Goal: Task Accomplishment & Management: Use online tool/utility

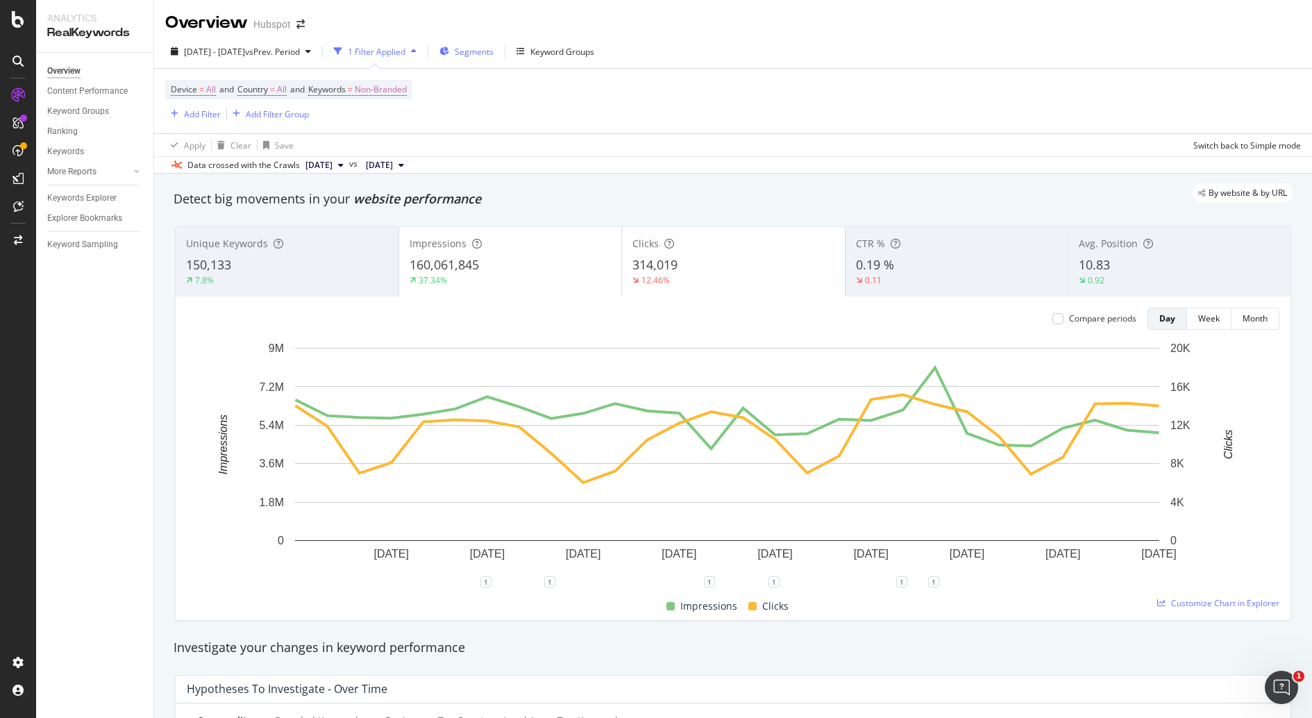
click at [494, 51] on span "Segments" at bounding box center [474, 52] width 39 height 12
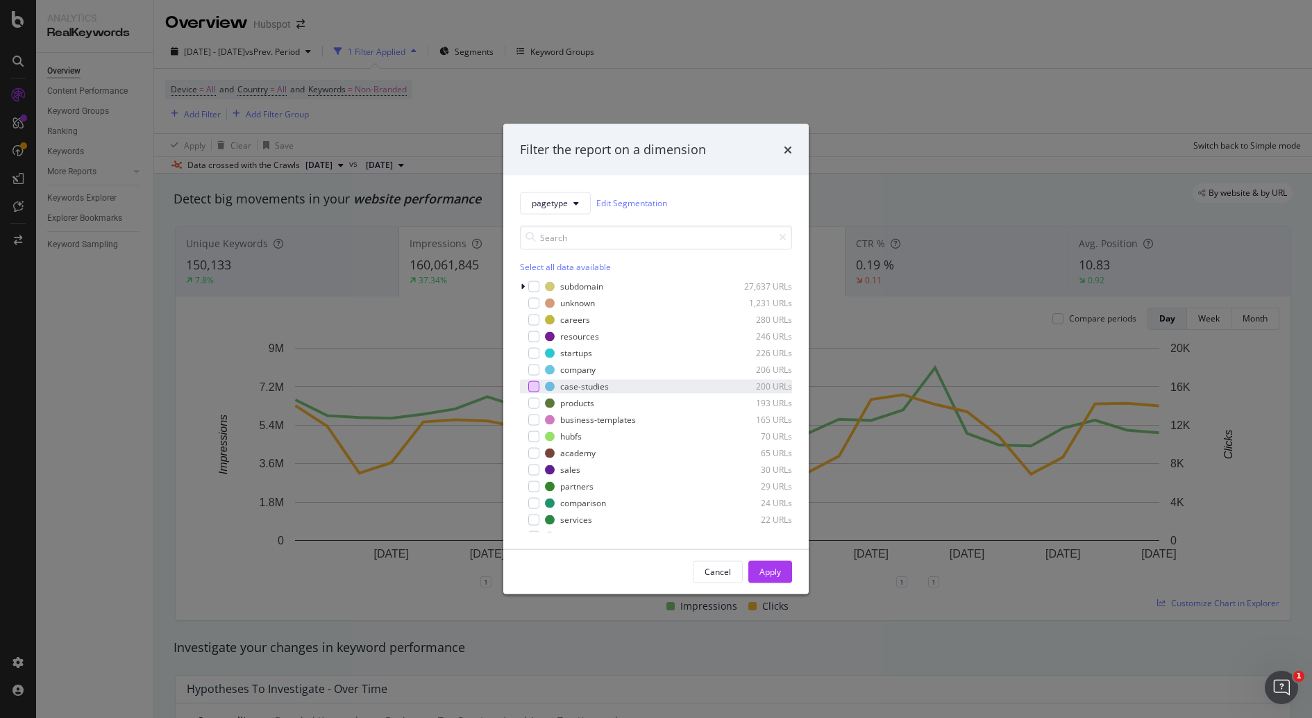
click at [531, 385] on div "modal" at bounding box center [533, 385] width 11 height 11
click at [779, 569] on div "Apply" at bounding box center [771, 572] width 22 height 12
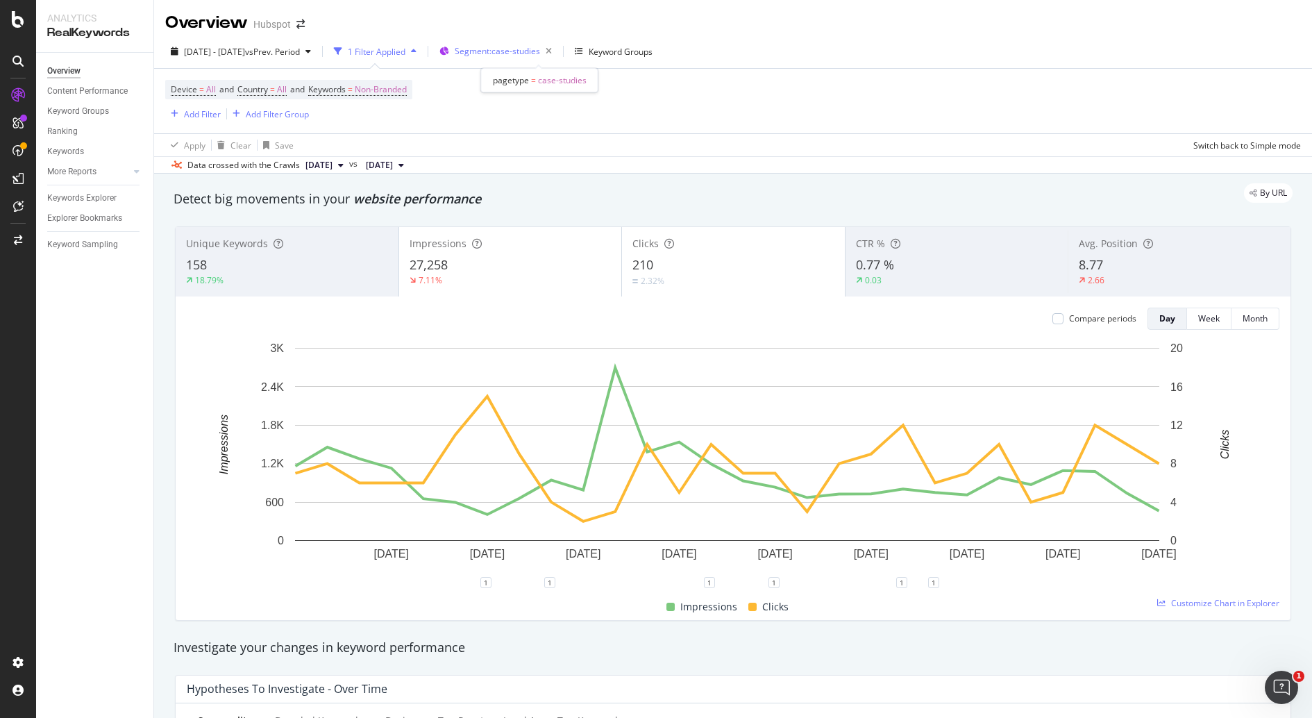
click at [521, 52] on span "Segment: case-studies" at bounding box center [497, 51] width 85 height 12
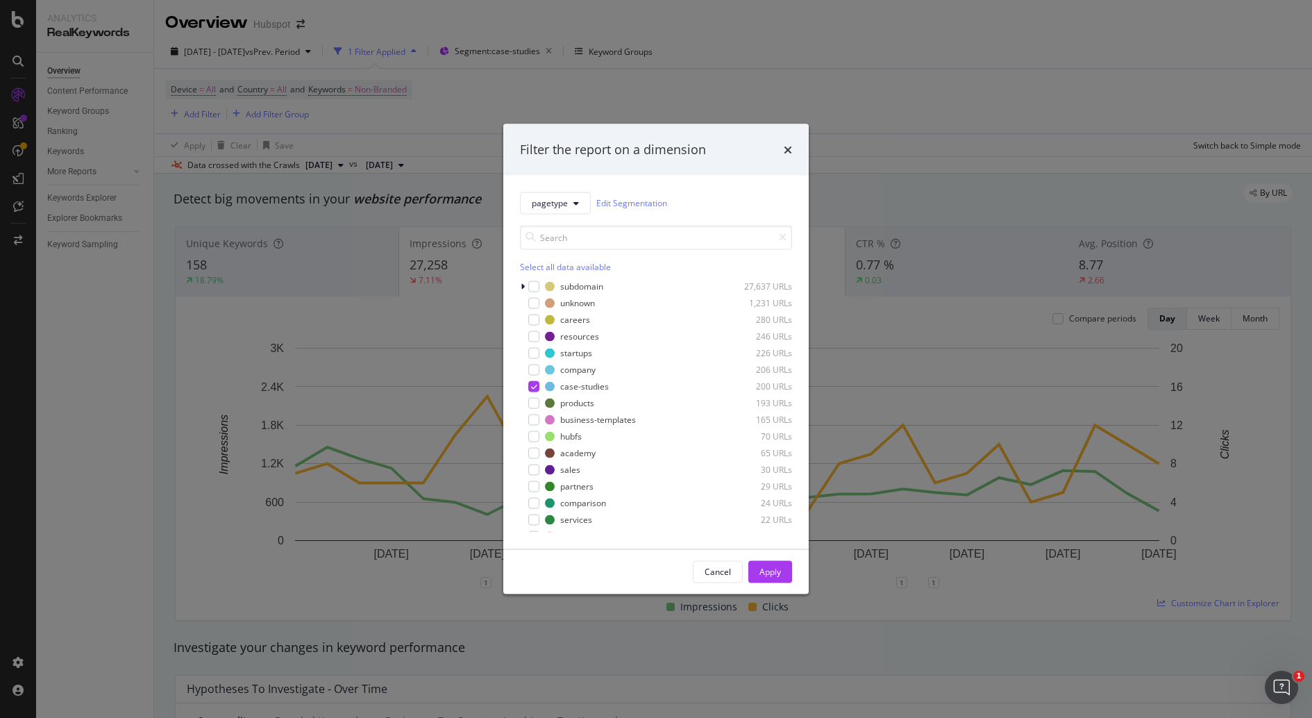
click at [963, 294] on div "Filter the report on a dimension pagetype Edit Segmentation Select all data ava…" at bounding box center [656, 359] width 1312 height 718
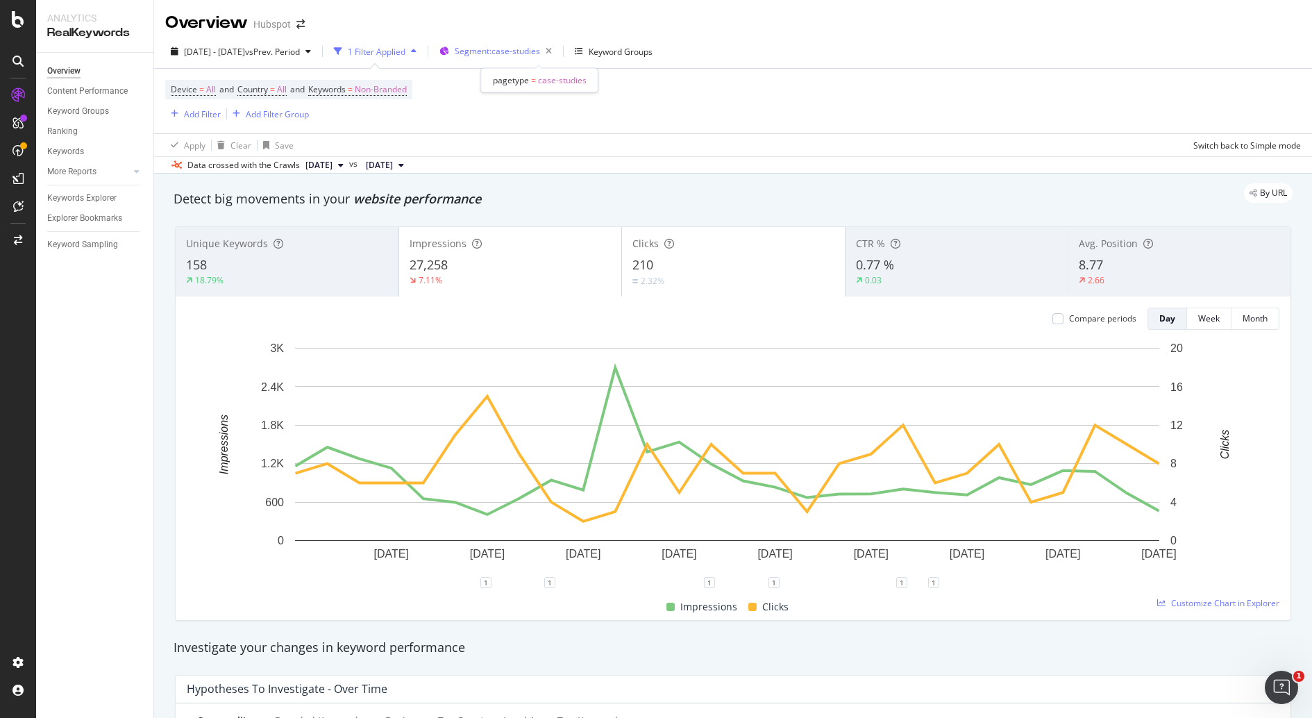
click at [540, 56] on span "Segment: case-studies" at bounding box center [497, 51] width 85 height 12
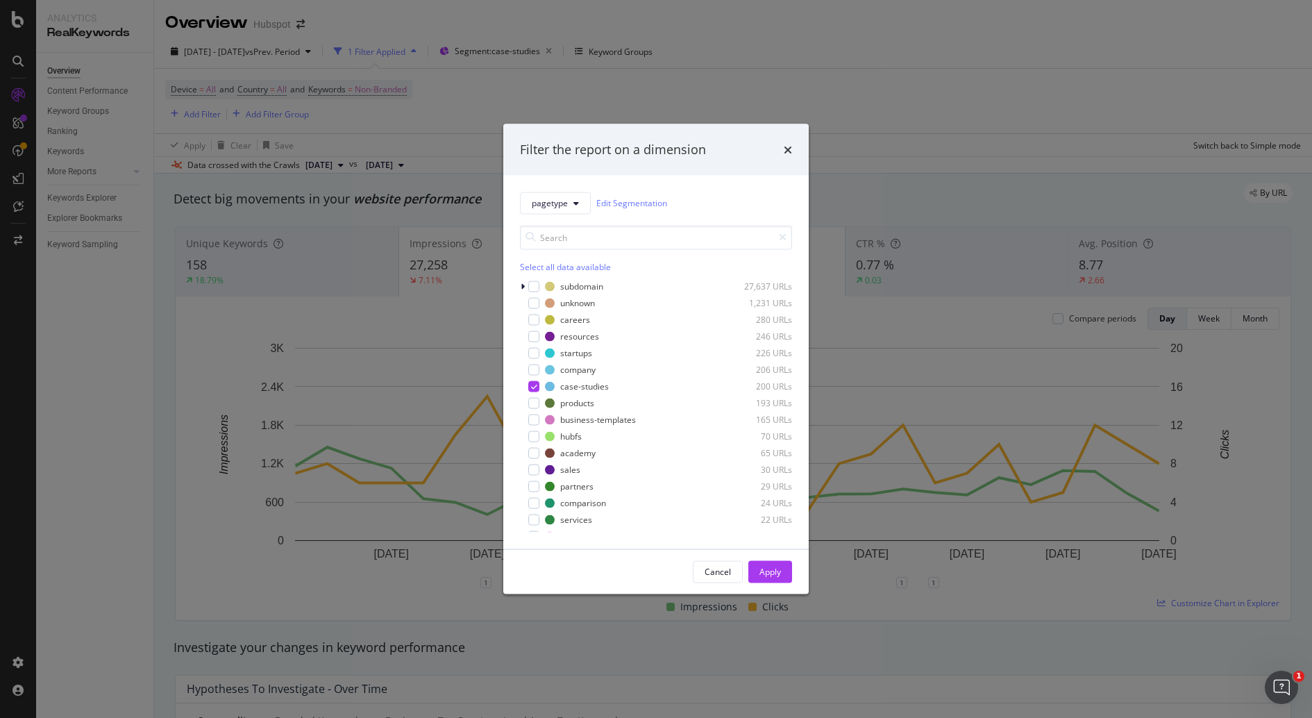
click at [1049, 224] on div "Filter the report on a dimension pagetype Edit Segmentation Select all data ava…" at bounding box center [656, 359] width 1312 height 718
